Goal: Use online tool/utility: Use online tool/utility

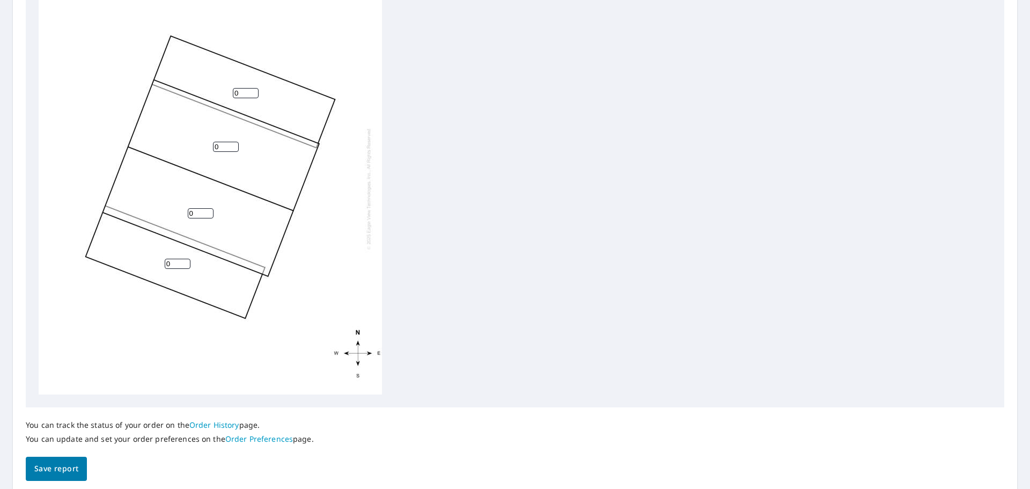
scroll to position [375, 0]
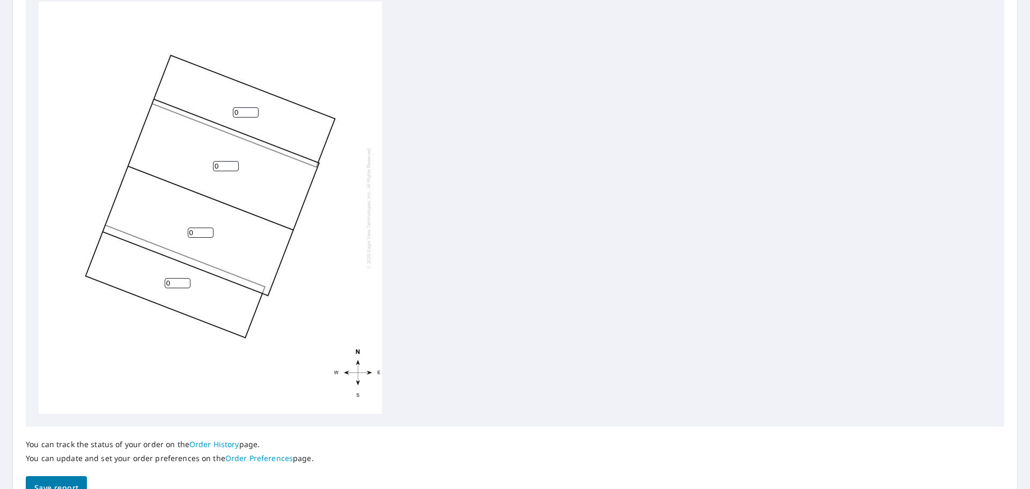
drag, startPoint x: 173, startPoint y: 284, endPoint x: 177, endPoint y: 257, distance: 27.6
click at [159, 278] on div "0 0 0 0" at bounding box center [210, 208] width 343 height 412
type input "1"
drag, startPoint x: 243, startPoint y: 113, endPoint x: 228, endPoint y: 135, distance: 26.6
click at [224, 123] on div "0 0 1 0" at bounding box center [210, 208] width 343 height 412
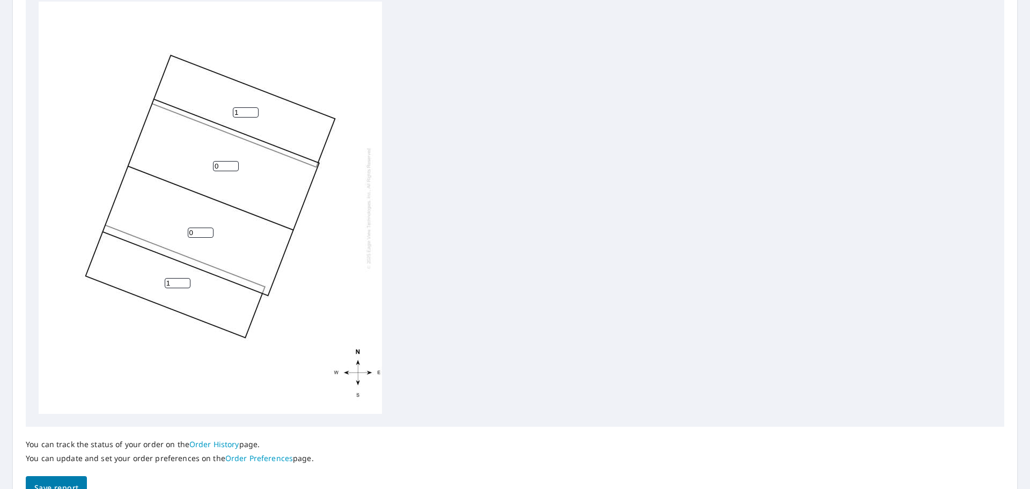
type input "1"
drag, startPoint x: 225, startPoint y: 166, endPoint x: 213, endPoint y: 205, distance: 41.4
click at [183, 177] on div "0 0 1 1" at bounding box center [210, 208] width 343 height 412
type input "3"
drag, startPoint x: 208, startPoint y: 230, endPoint x: 161, endPoint y: 242, distance: 47.6
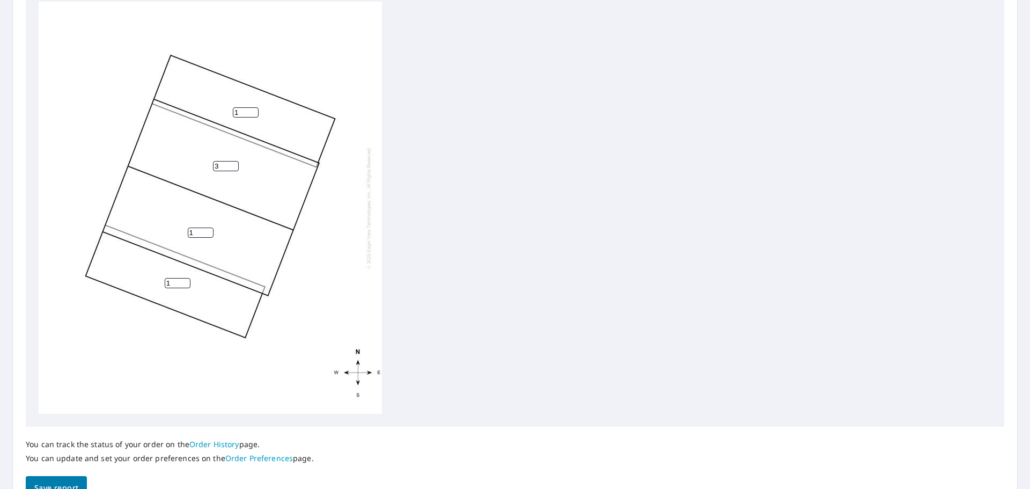
click at [188, 238] on input "1" at bounding box center [201, 232] width 26 height 10
drag, startPoint x: 465, startPoint y: 247, endPoint x: 471, endPoint y: 248, distance: 6.0
click at [468, 247] on div "3 03 1 1" at bounding box center [515, 208] width 952 height 412
drag, startPoint x: 198, startPoint y: 223, endPoint x: 161, endPoint y: 237, distance: 39.7
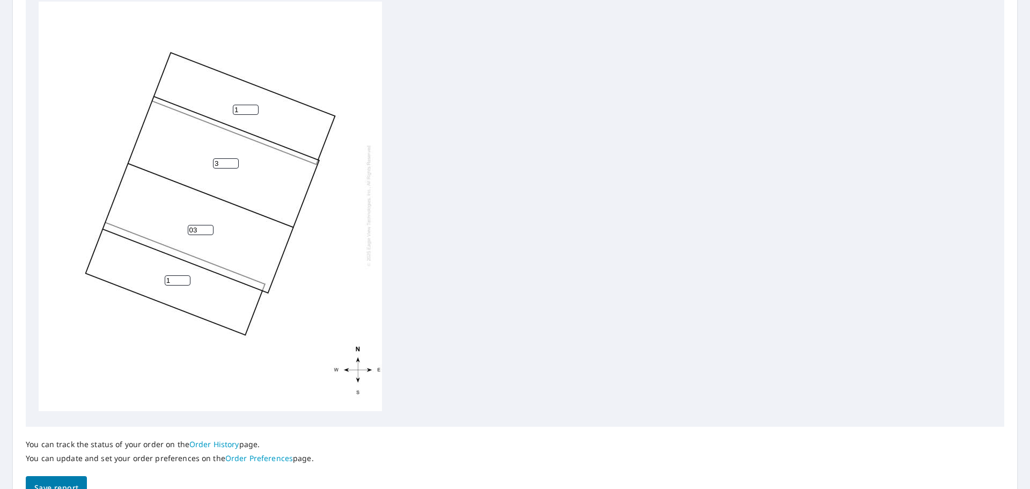
click at [147, 234] on div "3 03 1 1" at bounding box center [210, 205] width 343 height 412
type input "3"
click at [497, 264] on div "3 3 1 1" at bounding box center [515, 208] width 952 height 412
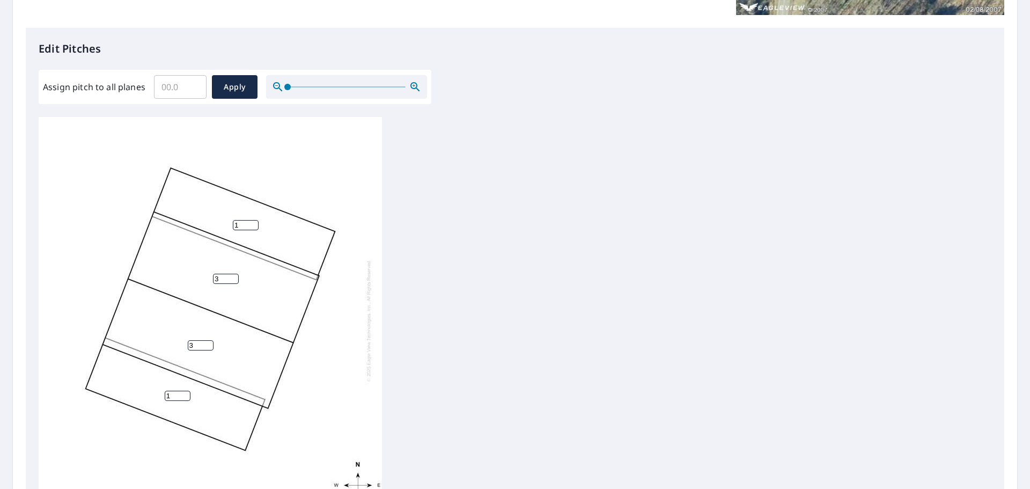
scroll to position [435, 0]
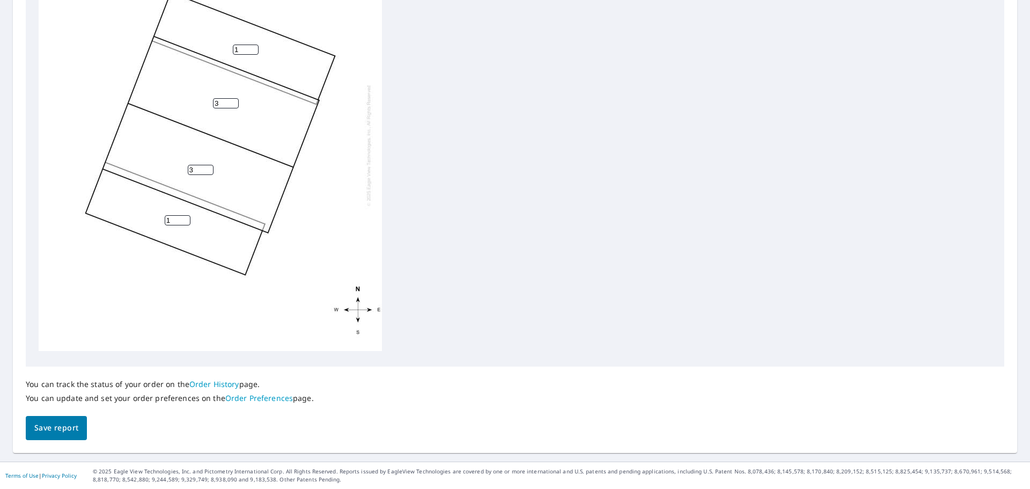
click at [69, 430] on span "Save report" at bounding box center [56, 427] width 44 height 13
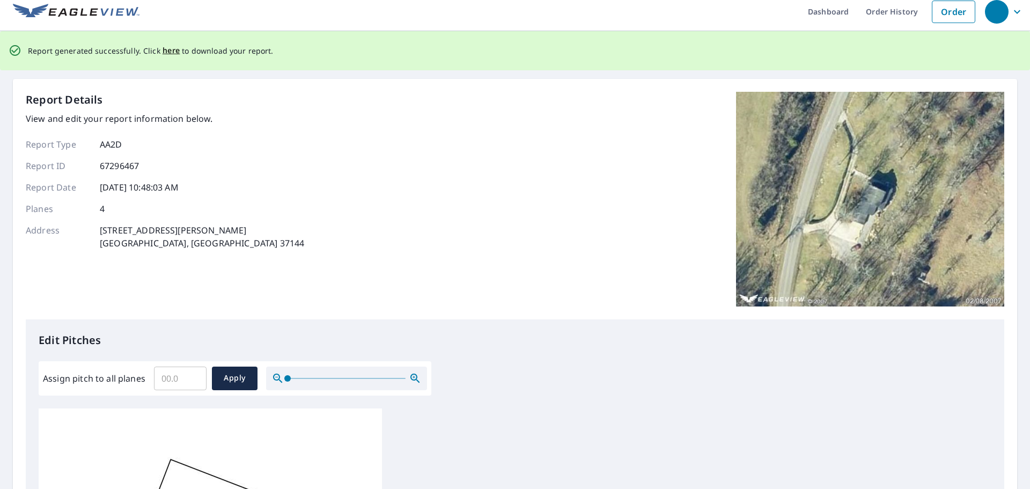
scroll to position [0, 0]
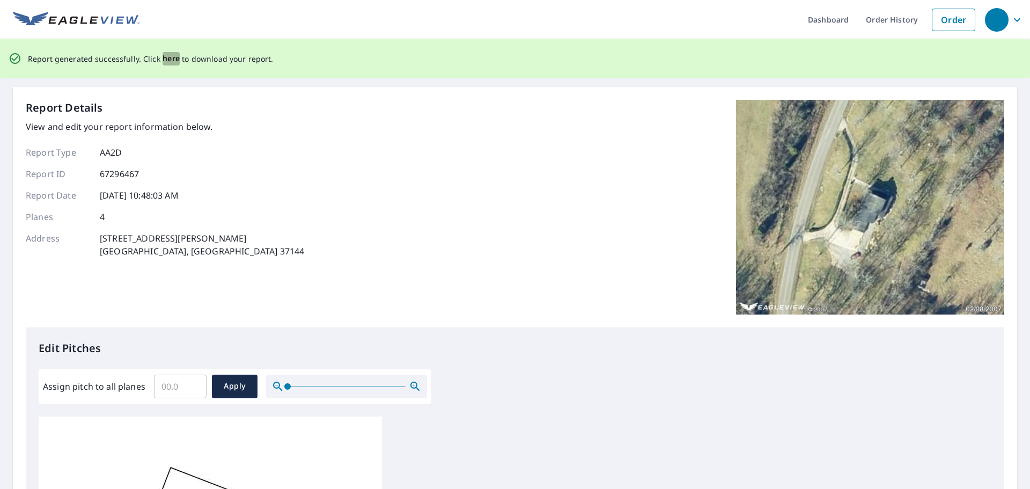
click at [162, 57] on span "here" at bounding box center [171, 58] width 18 height 13
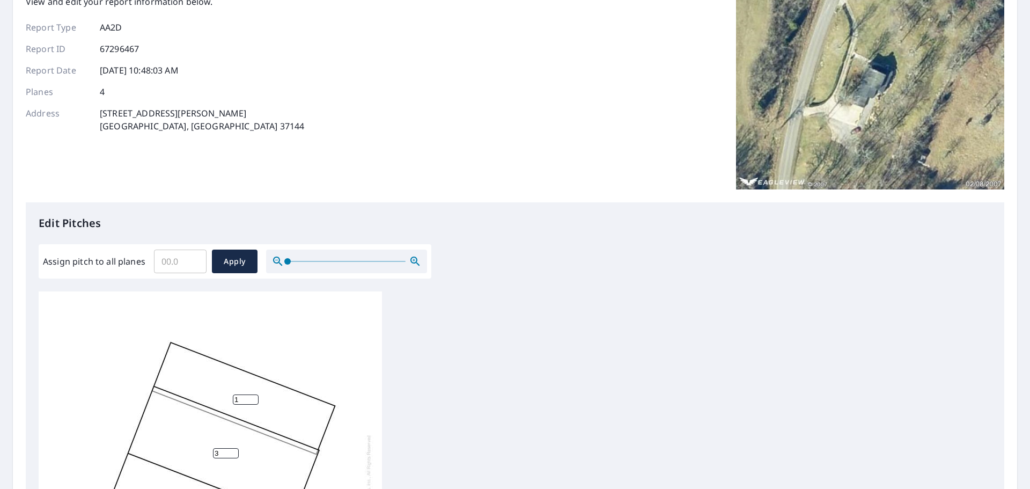
scroll to position [82, 0]
